Goal: Transaction & Acquisition: Purchase product/service

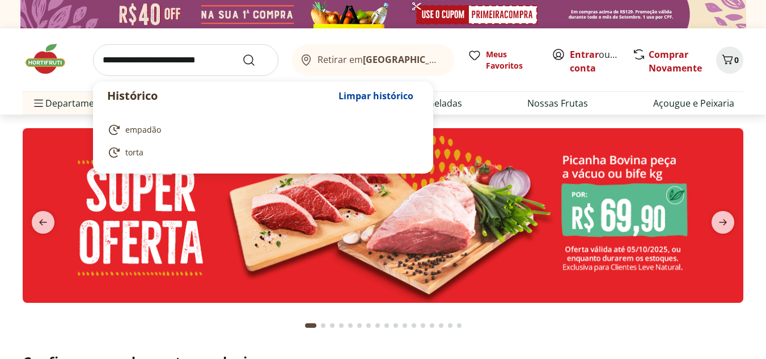
click at [164, 65] on input "search" at bounding box center [185, 60] width 185 height 32
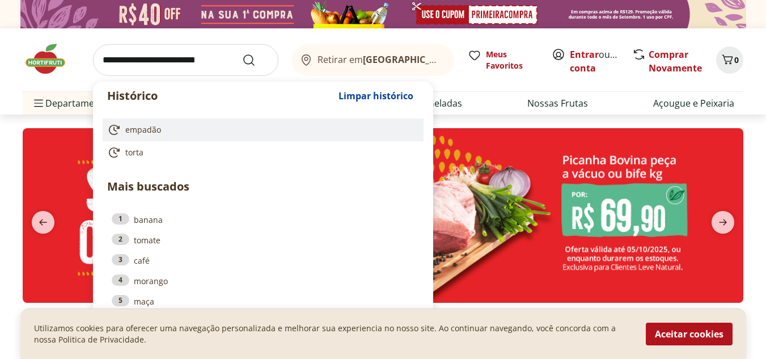
click at [162, 128] on link "empadão" at bounding box center [260, 130] width 307 height 14
type input "*******"
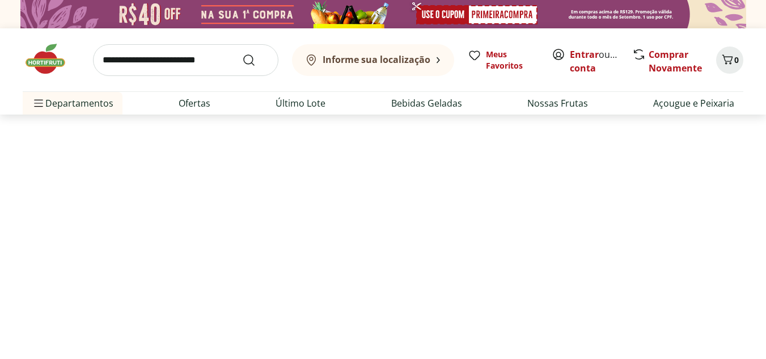
select select "**********"
